Goal: Information Seeking & Learning: Learn about a topic

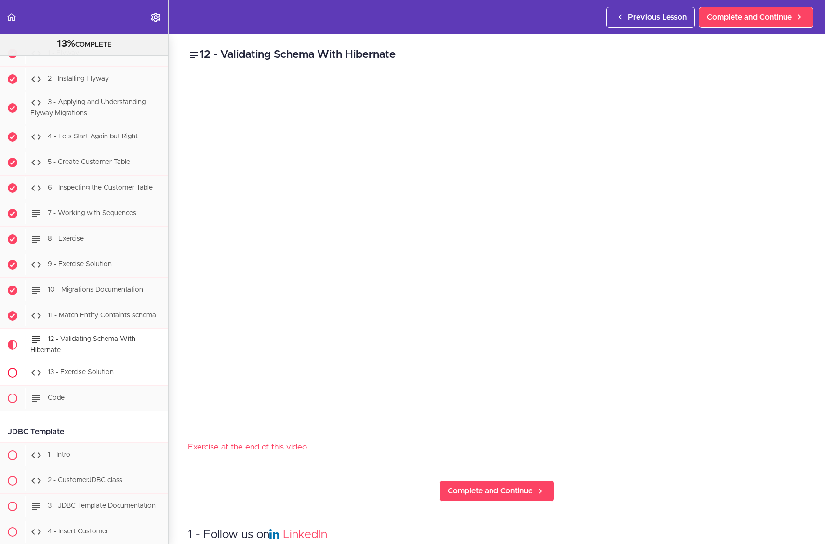
scroll to position [3472, 0]
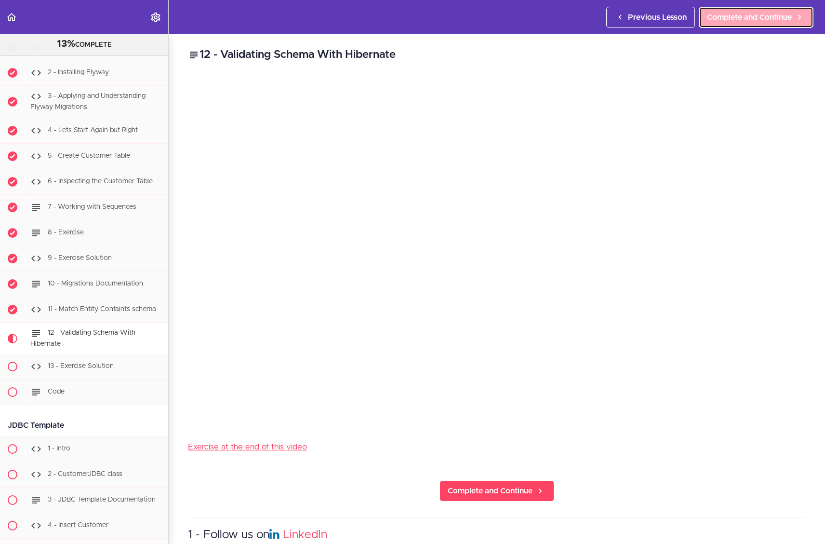
click at [707, 14] on icon at bounding box center [800, 17] width 12 height 10
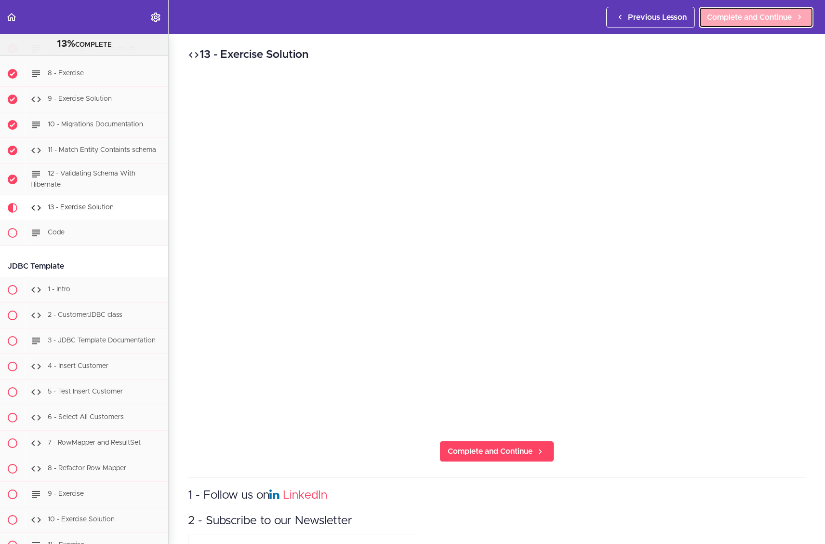
scroll to position [3769, 0]
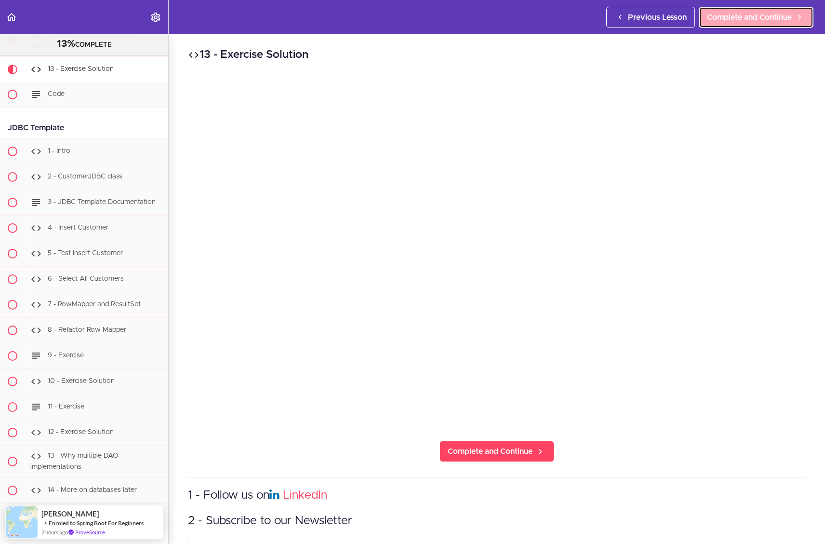
click at [707, 18] on span "Complete and Continue" at bounding box center [749, 18] width 85 height 12
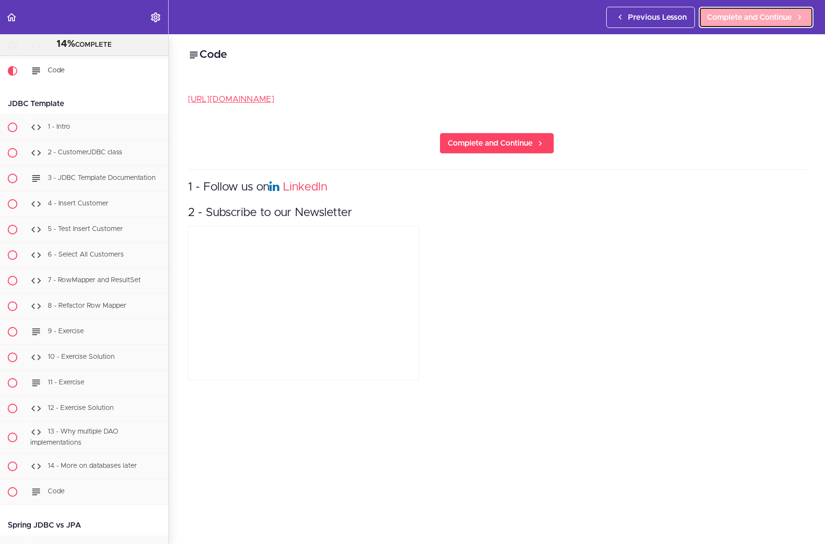
scroll to position [3795, 0]
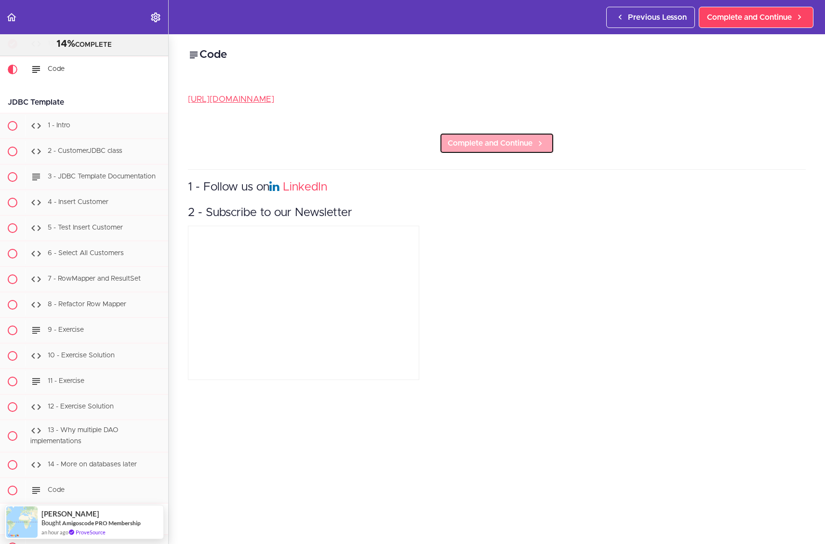
click at [527, 136] on link "Complete and Continue" at bounding box center [497, 143] width 115 height 21
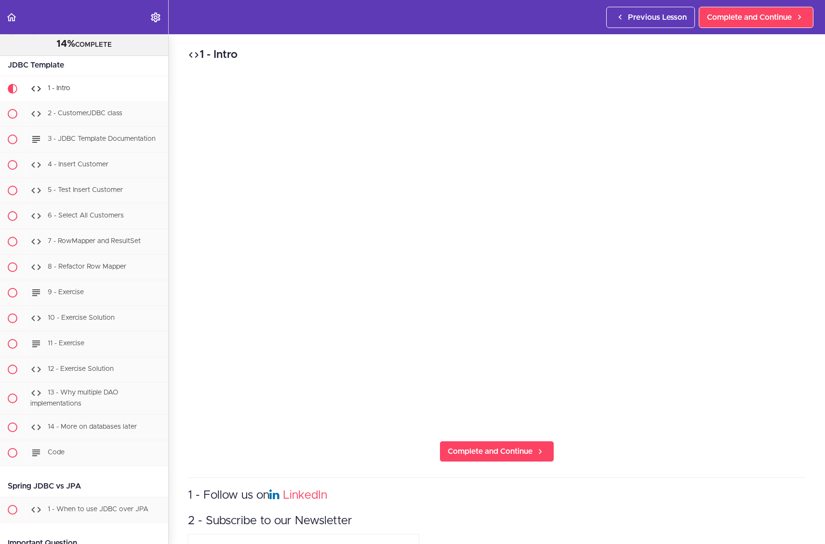
scroll to position [3852, 0]
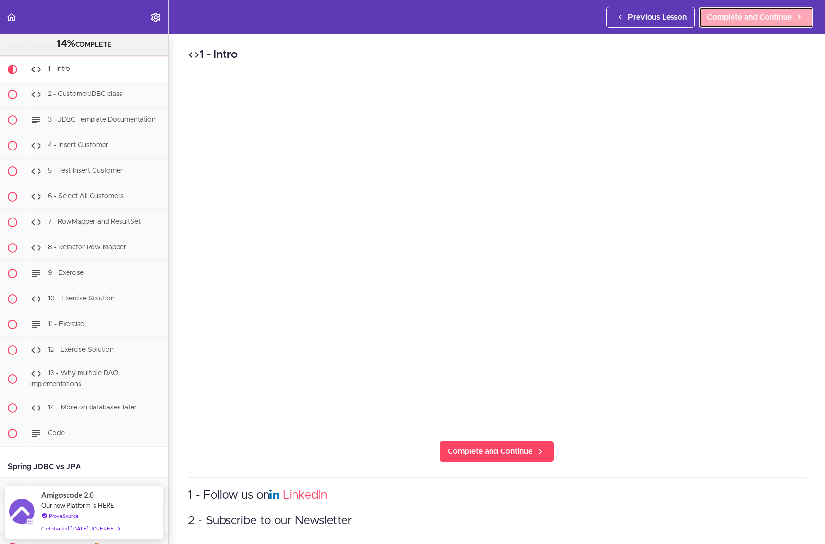
click at [707, 20] on span "Complete and Continue" at bounding box center [749, 18] width 85 height 12
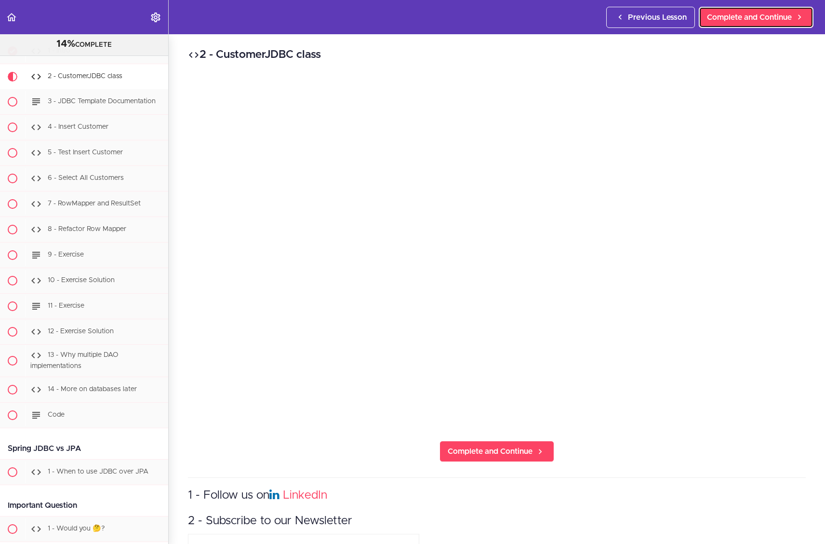
scroll to position [3877, 0]
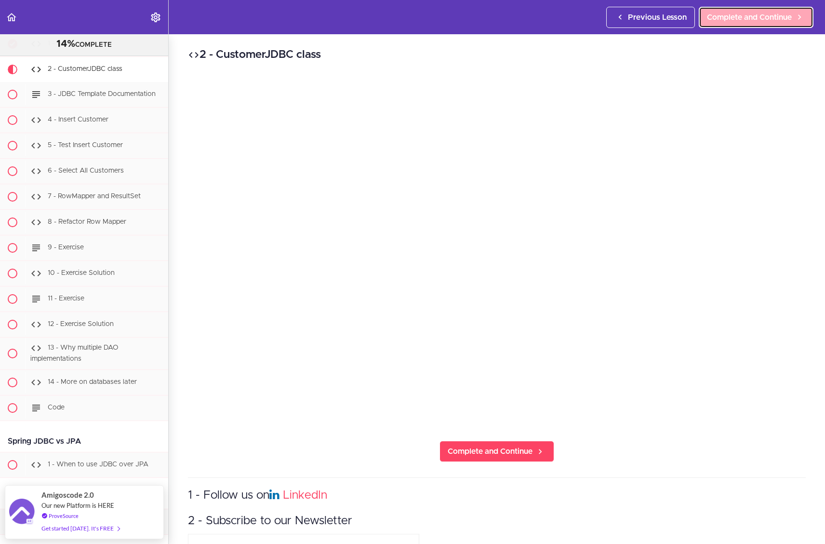
click at [707, 26] on link "Complete and Continue" at bounding box center [756, 17] width 115 height 21
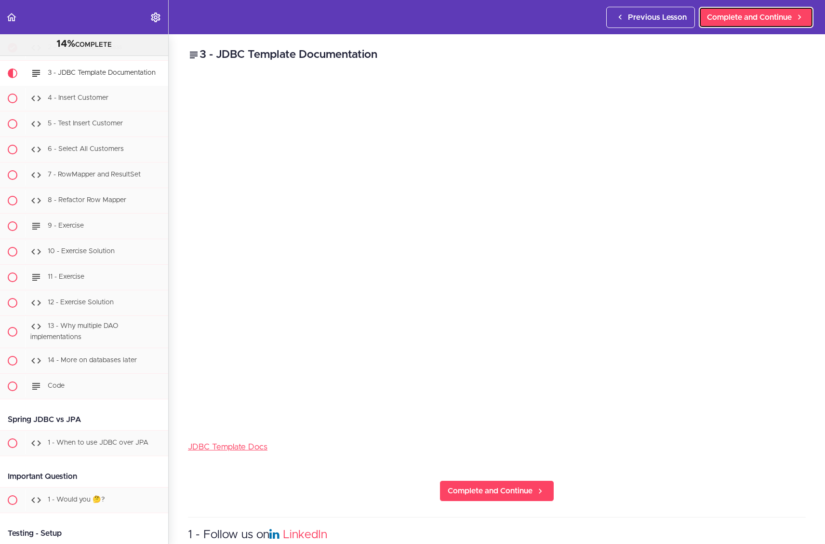
scroll to position [3903, 0]
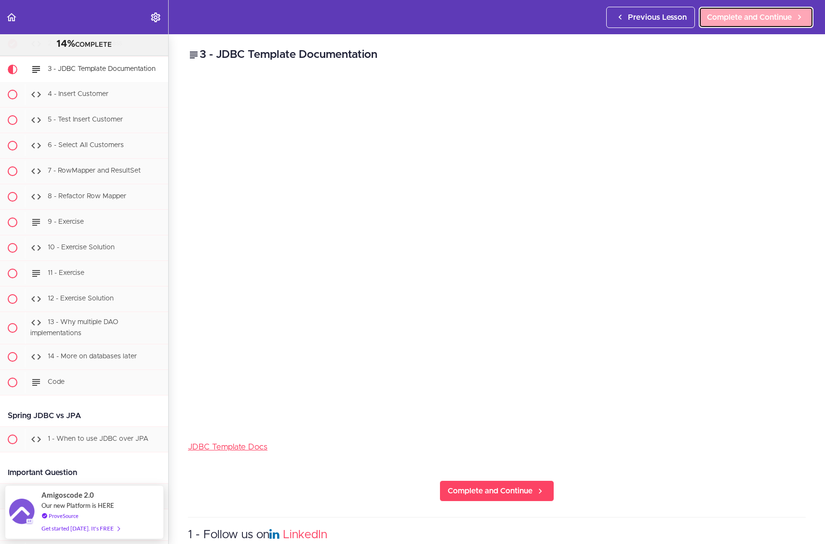
click at [707, 22] on span "Complete and Continue" at bounding box center [749, 18] width 85 height 12
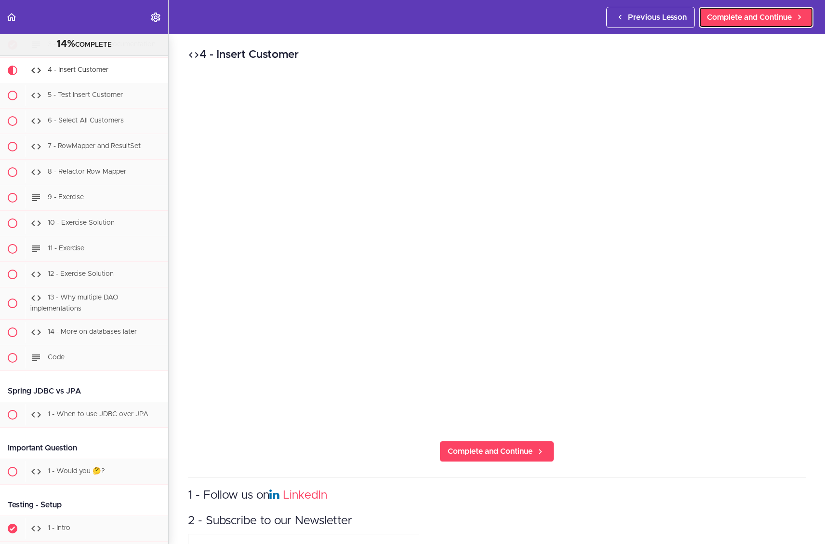
scroll to position [3928, 0]
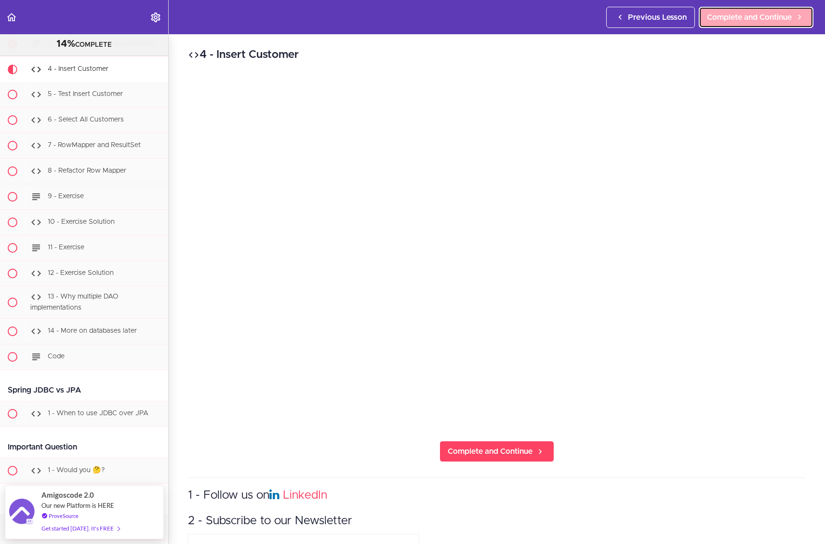
click at [707, 20] on span "Complete and Continue" at bounding box center [749, 18] width 85 height 12
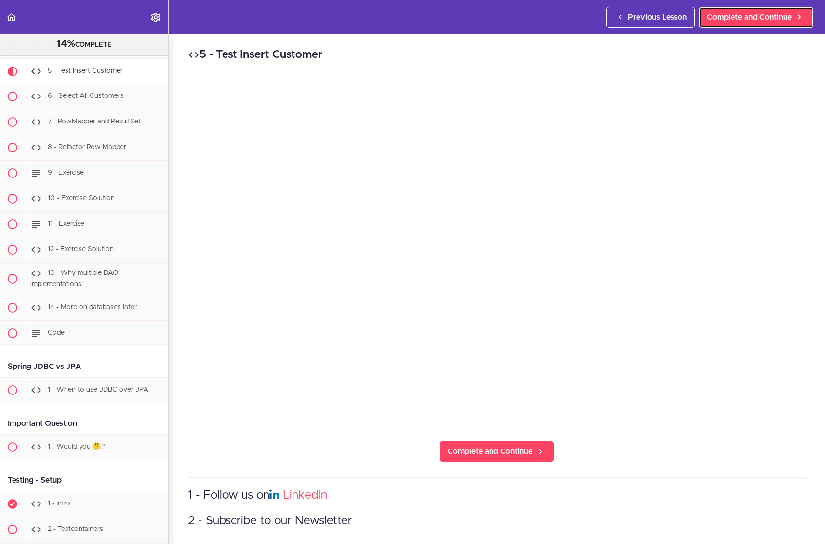
scroll to position [3954, 0]
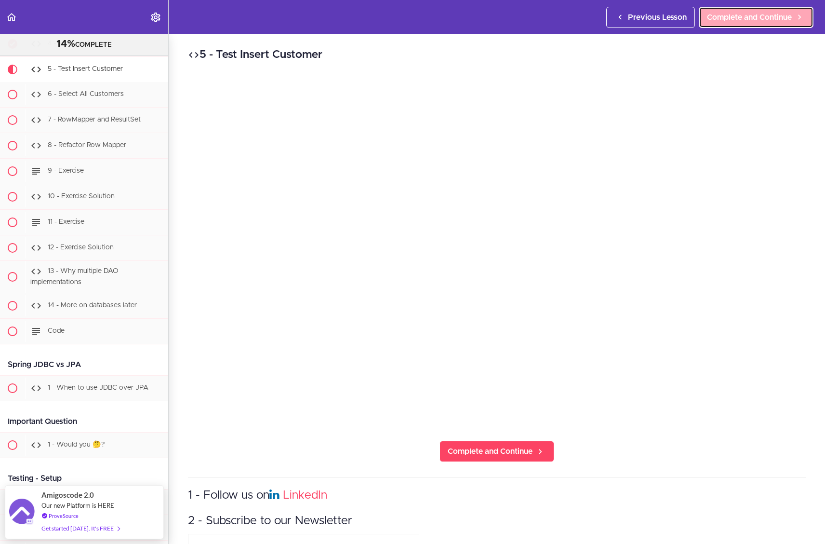
click at [707, 13] on span "Complete and Continue" at bounding box center [749, 18] width 85 height 12
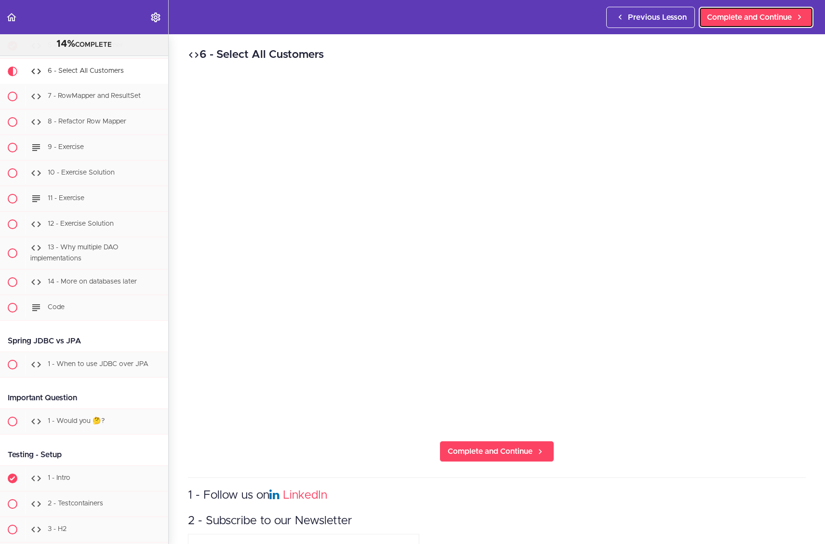
scroll to position [3980, 0]
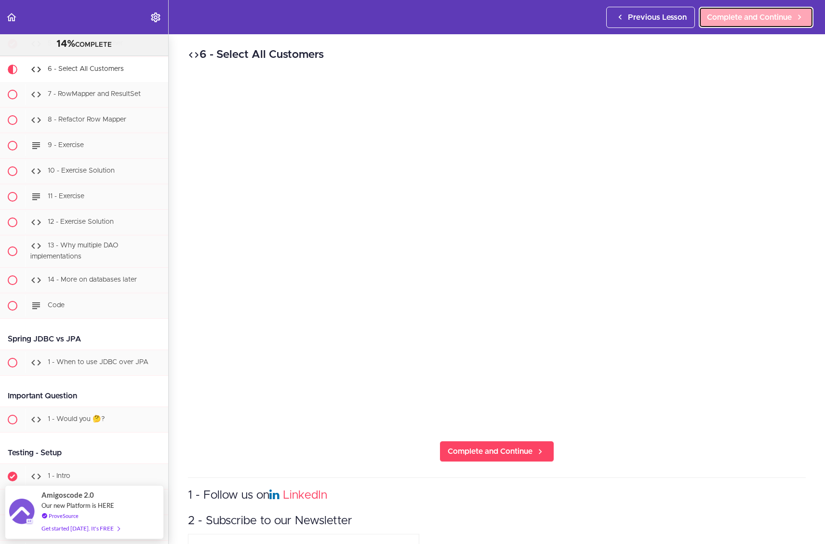
click at [707, 21] on span "Complete and Continue" at bounding box center [749, 18] width 85 height 12
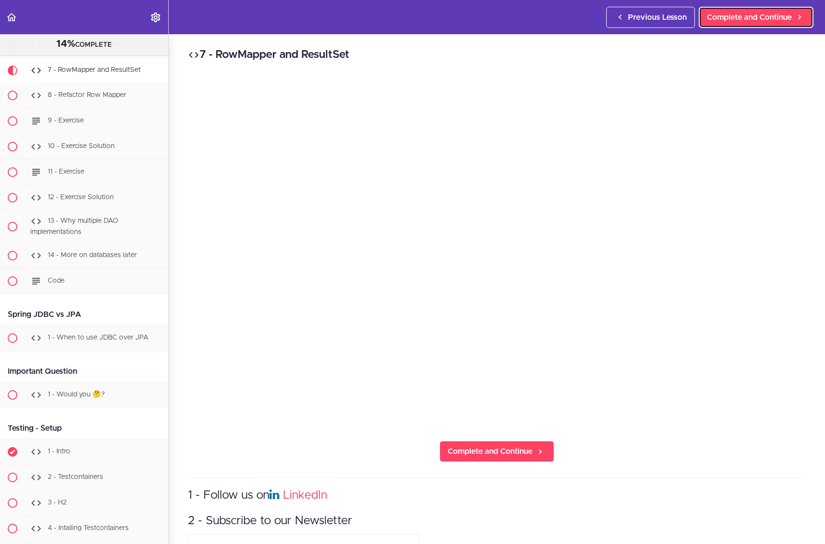
scroll to position [4005, 0]
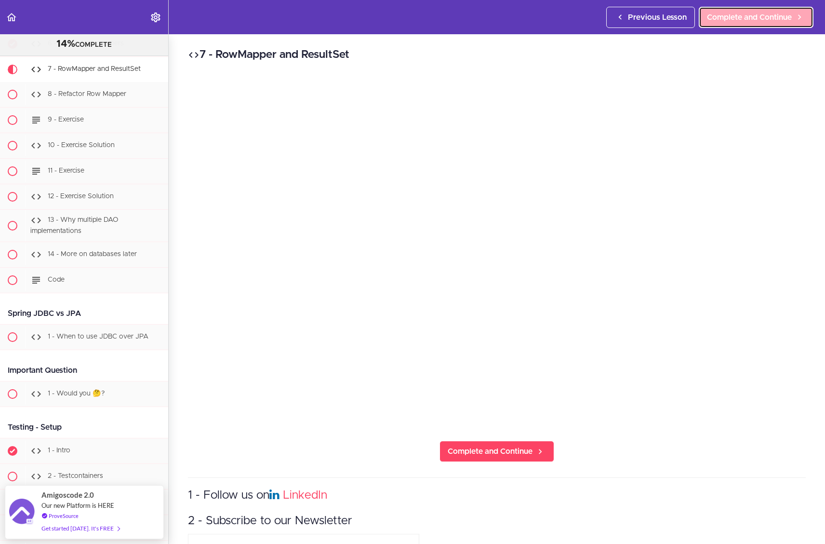
click at [707, 19] on span "Complete and Continue" at bounding box center [749, 18] width 85 height 12
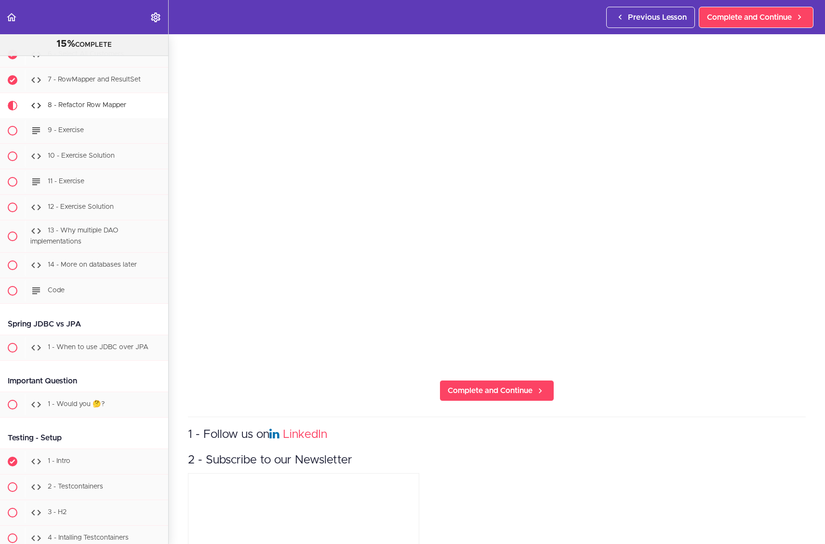
scroll to position [48, 0]
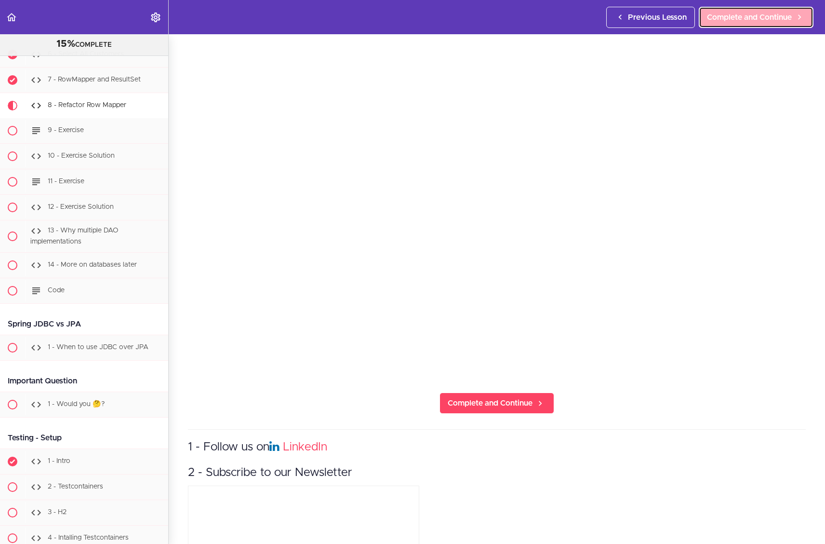
click at [707, 23] on span "Complete and Continue" at bounding box center [749, 18] width 85 height 12
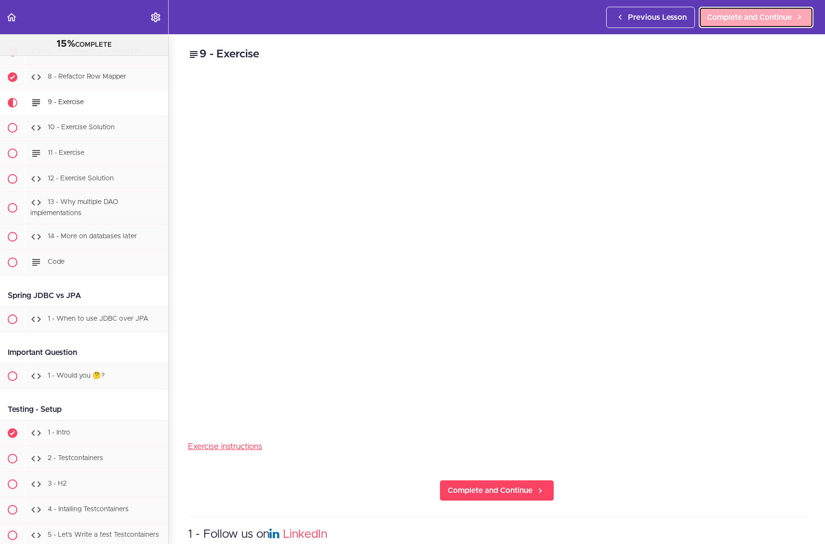
scroll to position [4056, 0]
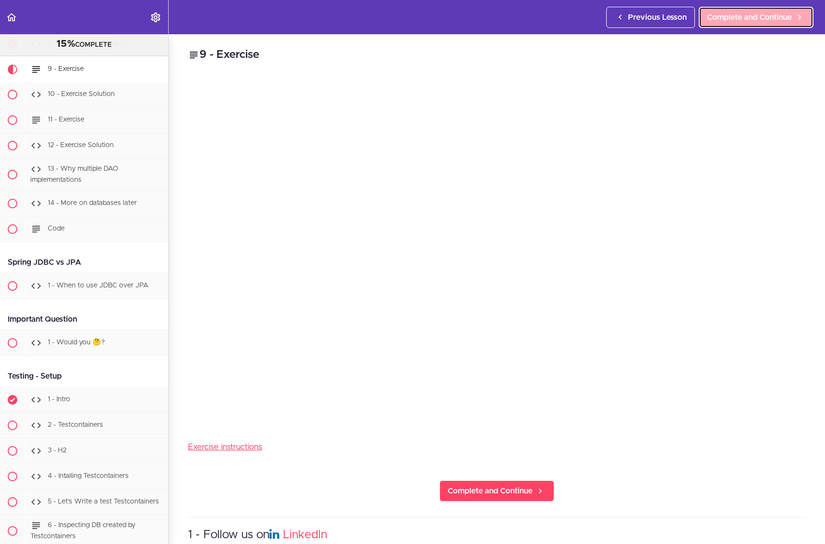
click at [707, 22] on span "Complete and Continue" at bounding box center [749, 18] width 85 height 12
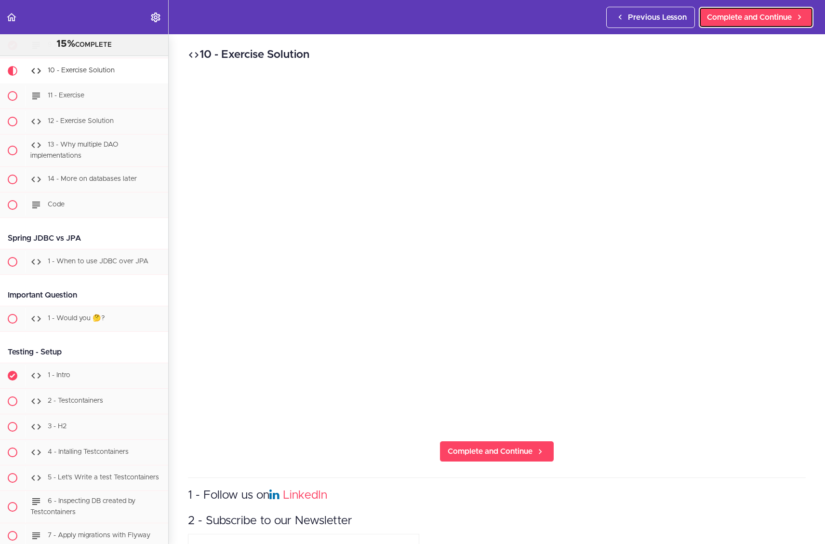
scroll to position [4082, 0]
click at [707, 13] on span "Complete and Continue" at bounding box center [749, 18] width 85 height 12
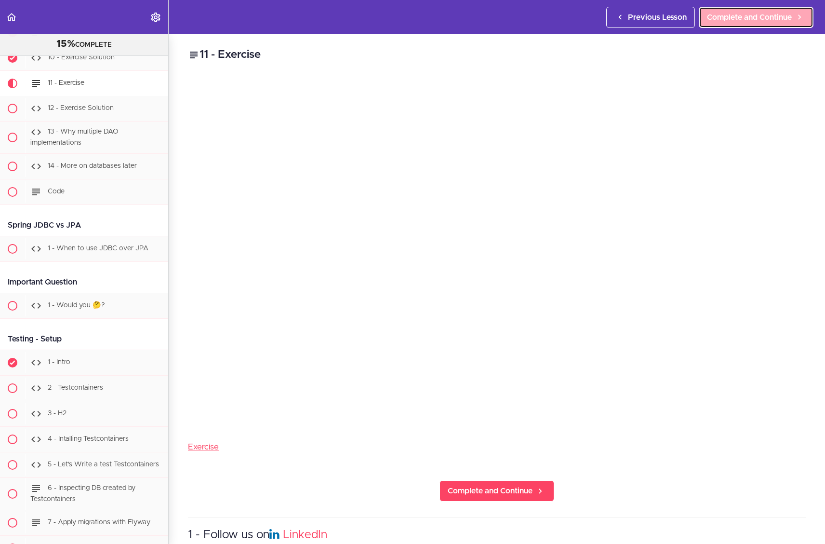
scroll to position [4107, 0]
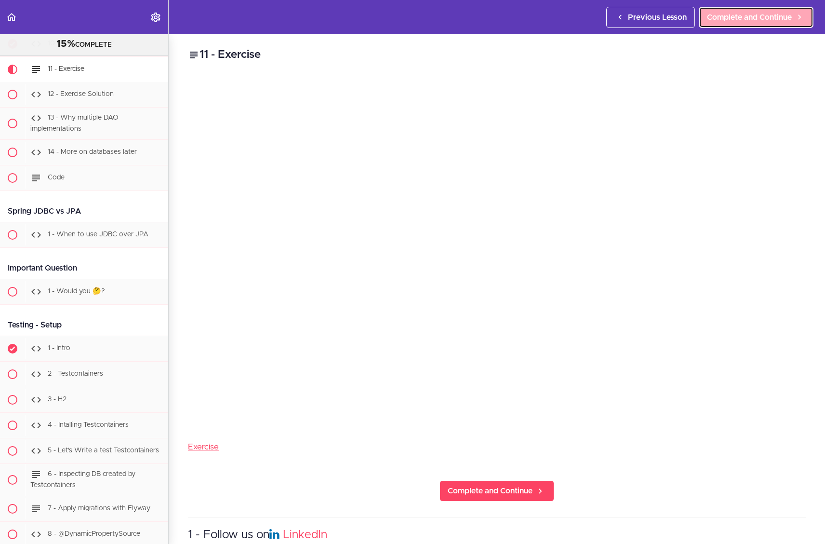
click at [707, 23] on span "Complete and Continue" at bounding box center [749, 18] width 85 height 12
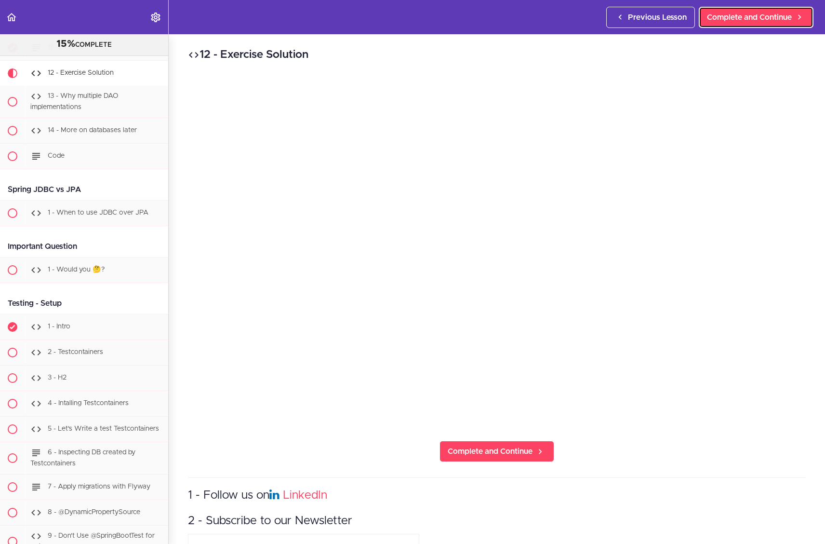
scroll to position [4133, 0]
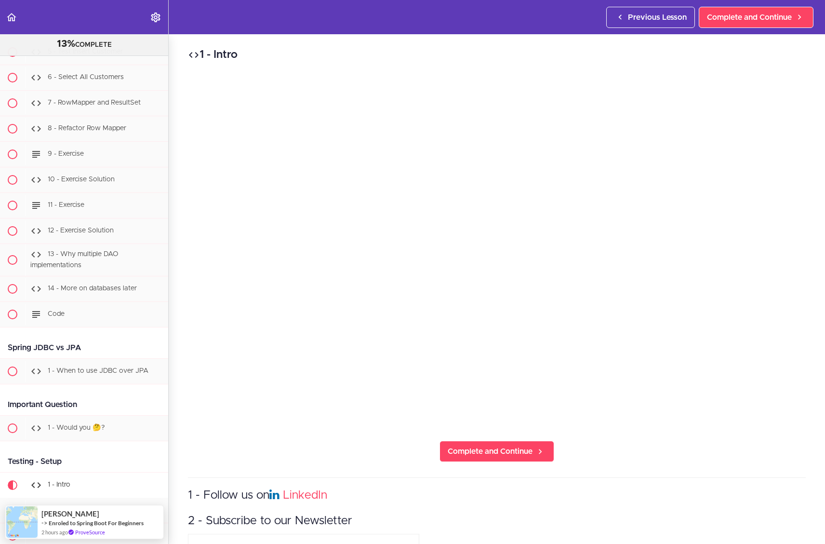
scroll to position [3952, 0]
